Goal: Find specific page/section: Find specific page/section

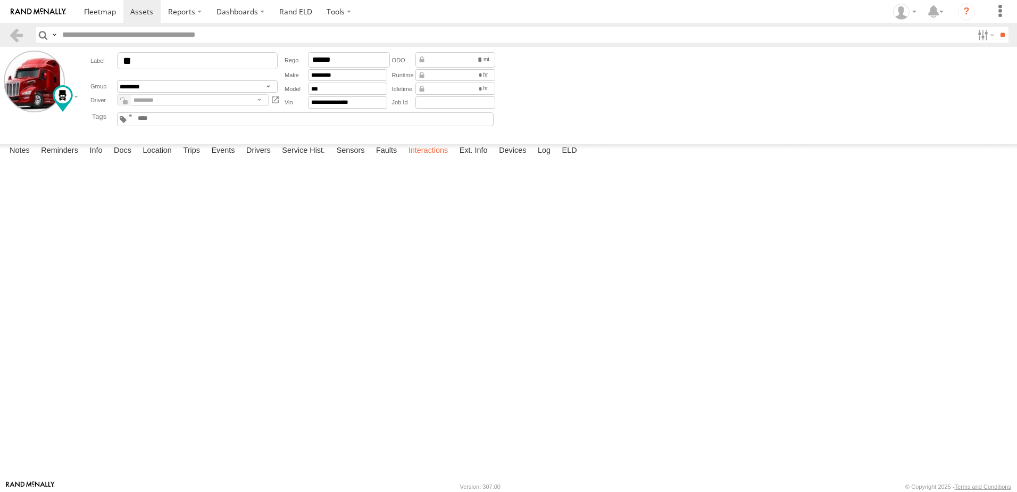
click at [427, 159] on label "Interactions" at bounding box center [428, 151] width 51 height 15
click at [14, 35] on link at bounding box center [16, 34] width 15 height 15
